Goal: Check status: Check status

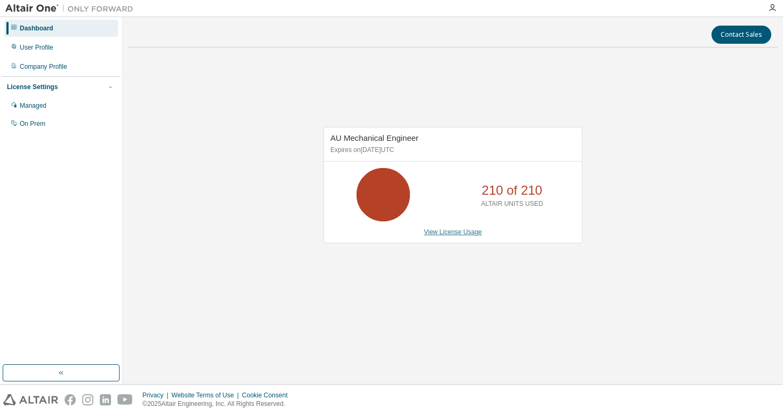
click at [430, 232] on link "View License Usage" at bounding box center [453, 232] width 58 height 7
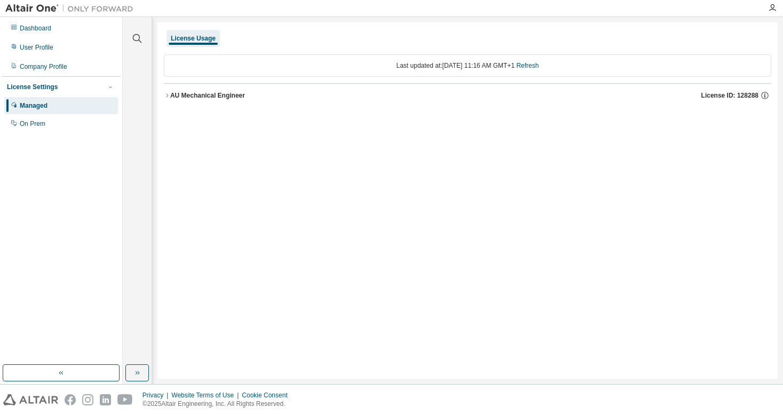
click at [169, 95] on icon "button" at bounding box center [167, 95] width 6 height 6
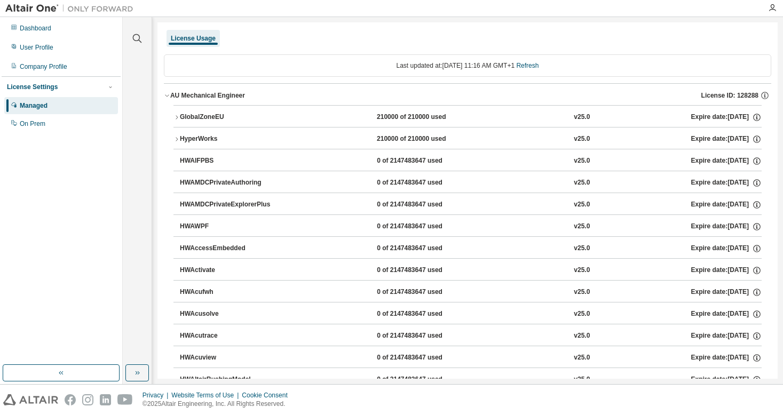
click at [177, 143] on button "HyperWorks 210000 of 210000 used v25.0 Expire date: 2025-11-30" at bounding box center [468, 139] width 588 height 23
